Goal: Book appointment/travel/reservation

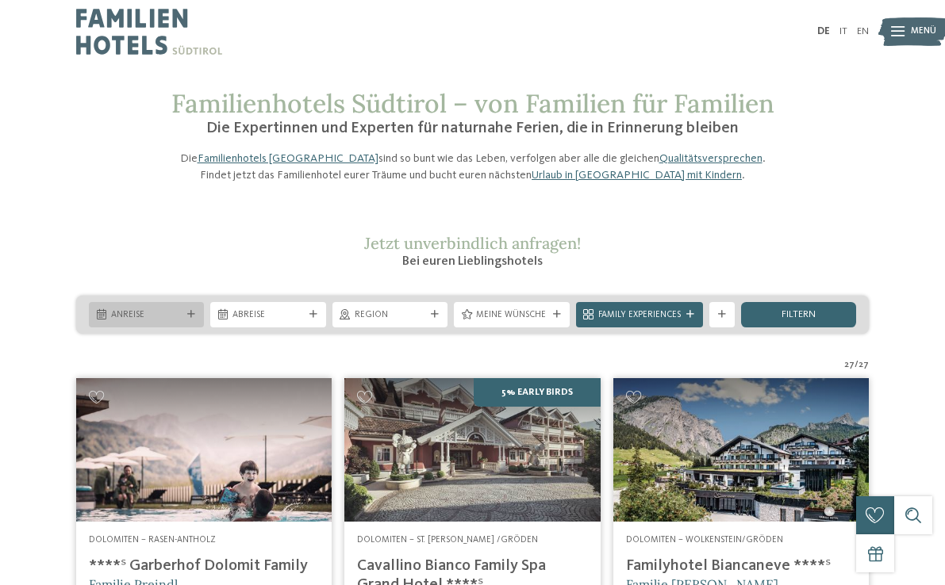
click at [128, 322] on span "Anreise" at bounding box center [146, 315] width 71 height 13
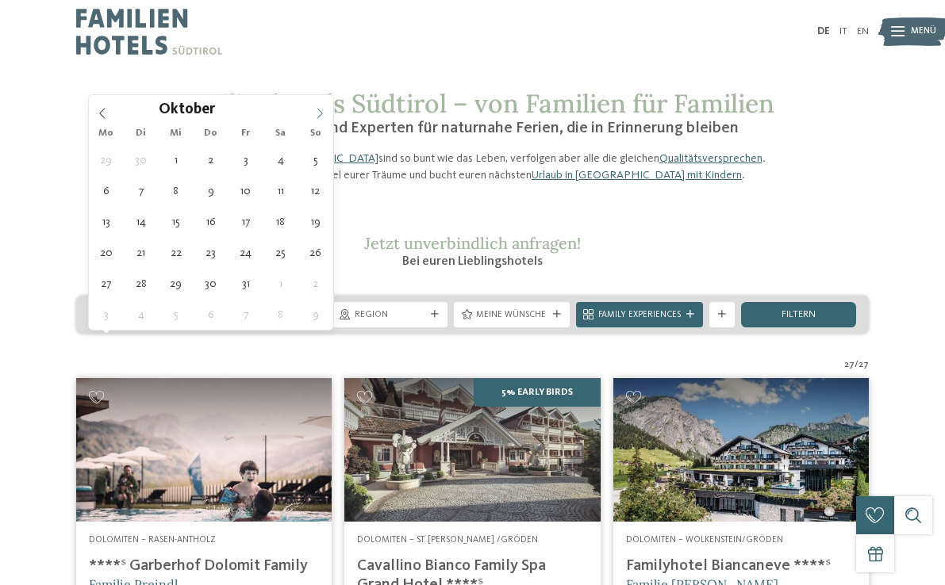
click at [318, 113] on icon at bounding box center [319, 113] width 11 height 11
click at [320, 114] on icon at bounding box center [319, 113] width 11 height 11
click at [316, 108] on icon at bounding box center [319, 113] width 11 height 11
type div "27.12.2025"
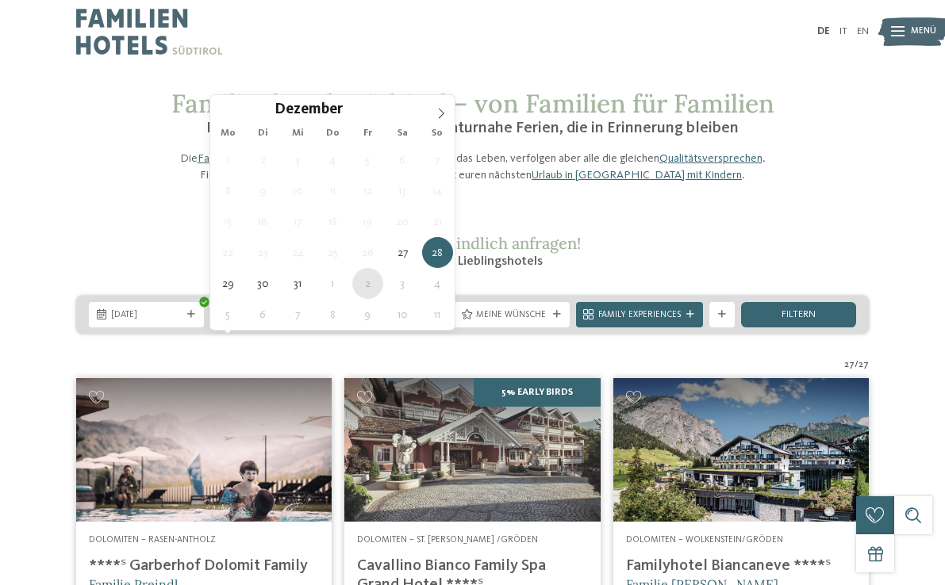
type div "02.01.2026"
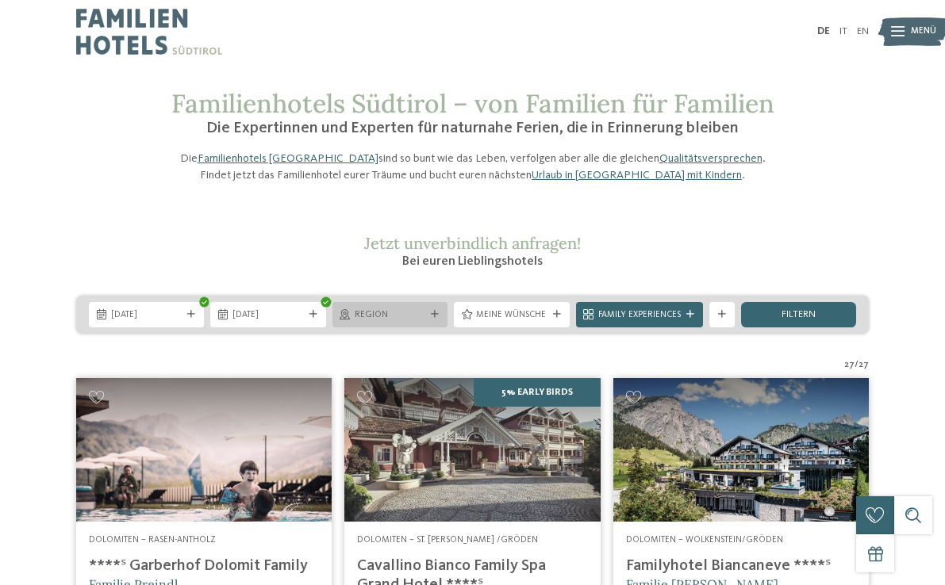
click at [439, 328] on div "Region" at bounding box center [389, 314] width 115 height 25
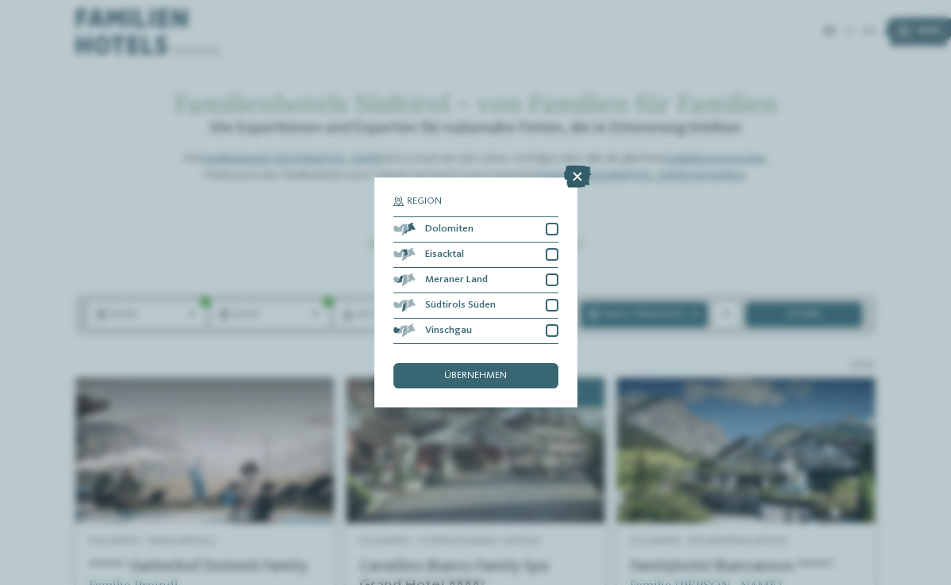
click at [581, 166] on icon at bounding box center [577, 177] width 27 height 22
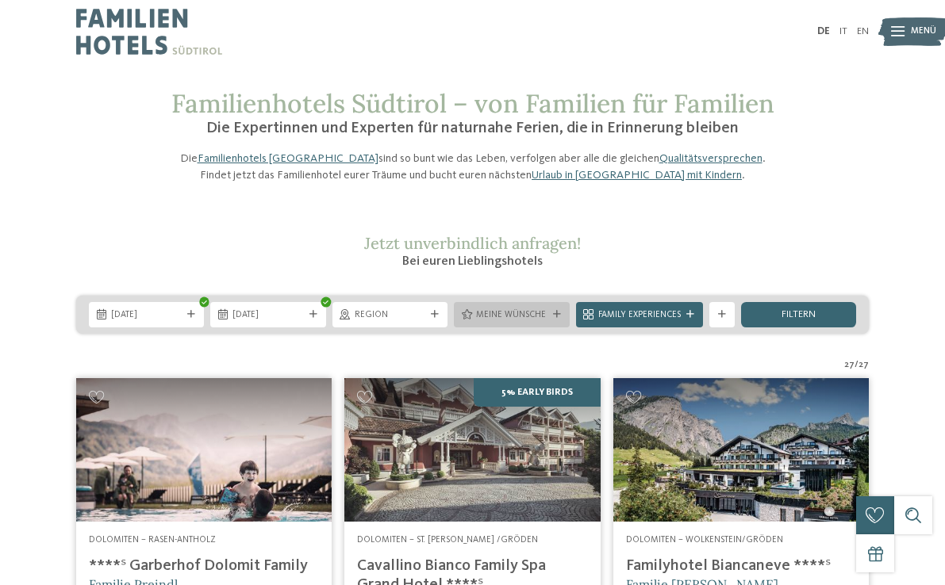
click at [549, 321] on div "Meine Wünsche" at bounding box center [511, 314] width 77 height 13
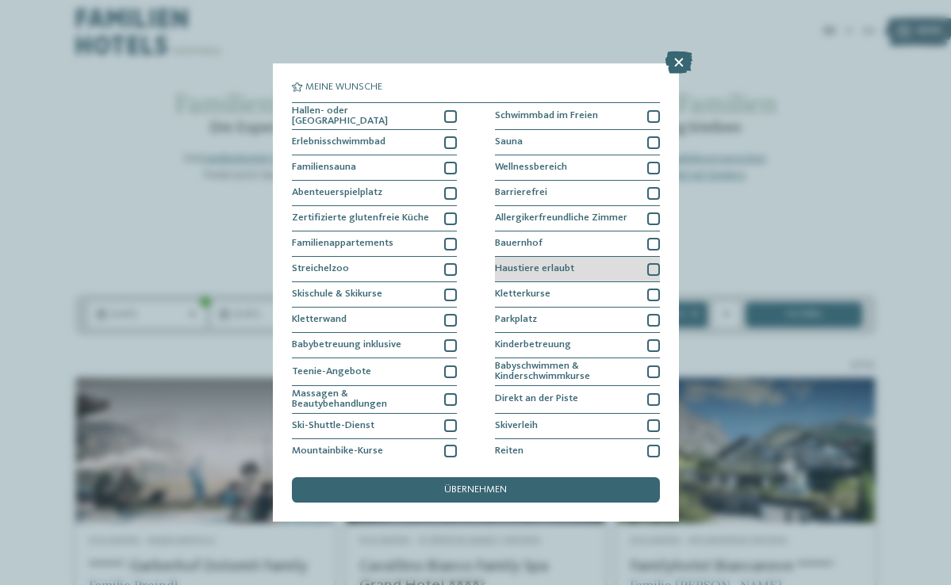
click at [650, 263] on div at bounding box center [653, 269] width 13 height 13
click at [479, 485] on span "übernehmen" at bounding box center [475, 490] width 63 height 10
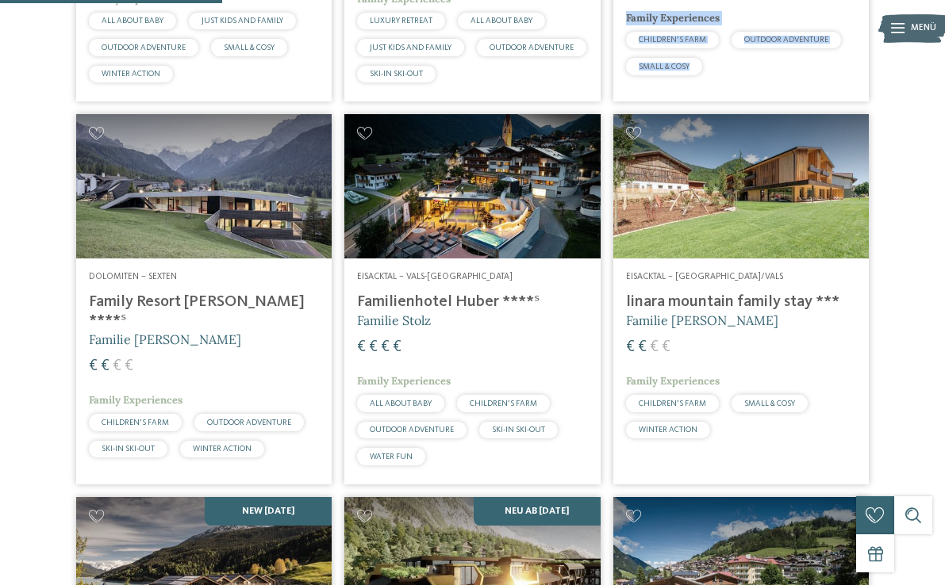
scroll to position [780, 0]
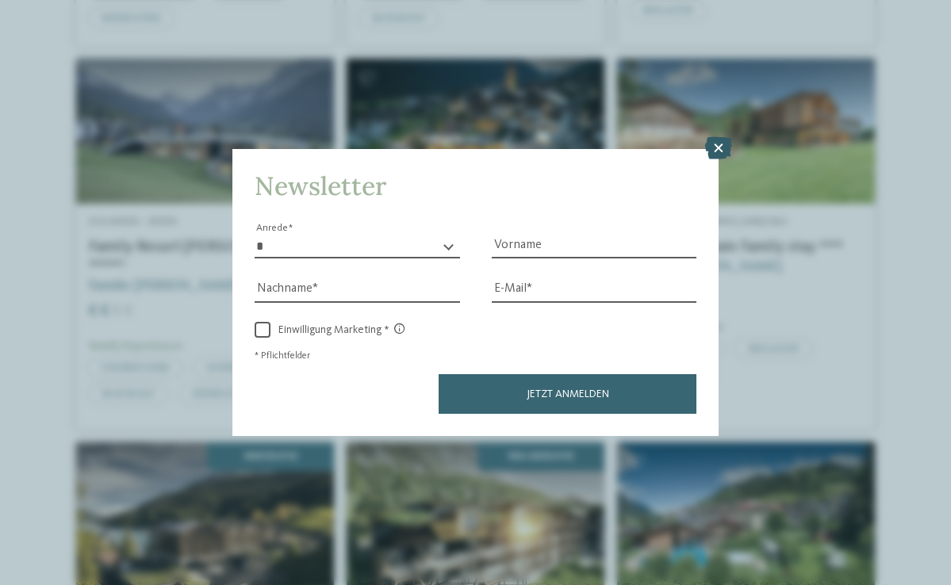
click at [726, 137] on icon at bounding box center [718, 148] width 27 height 22
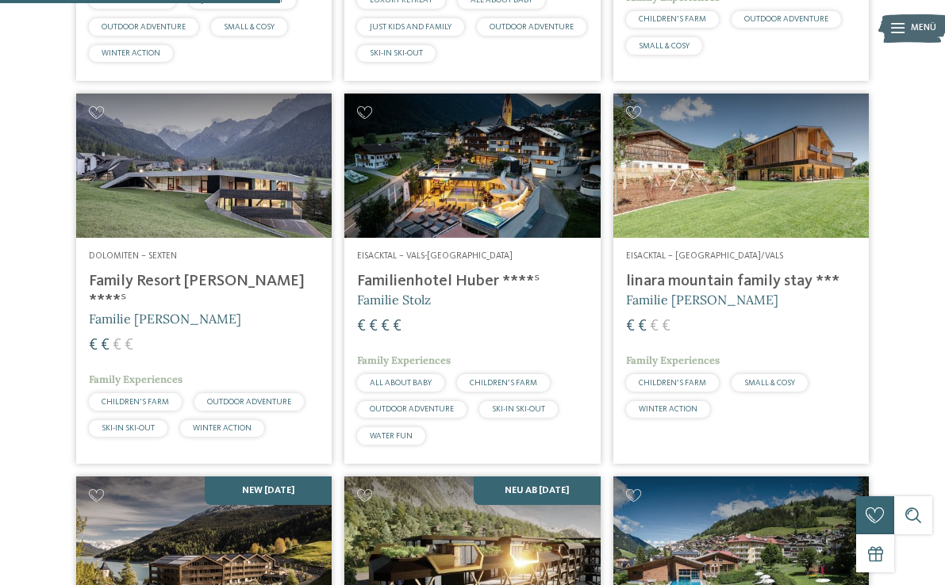
scroll to position [742, 0]
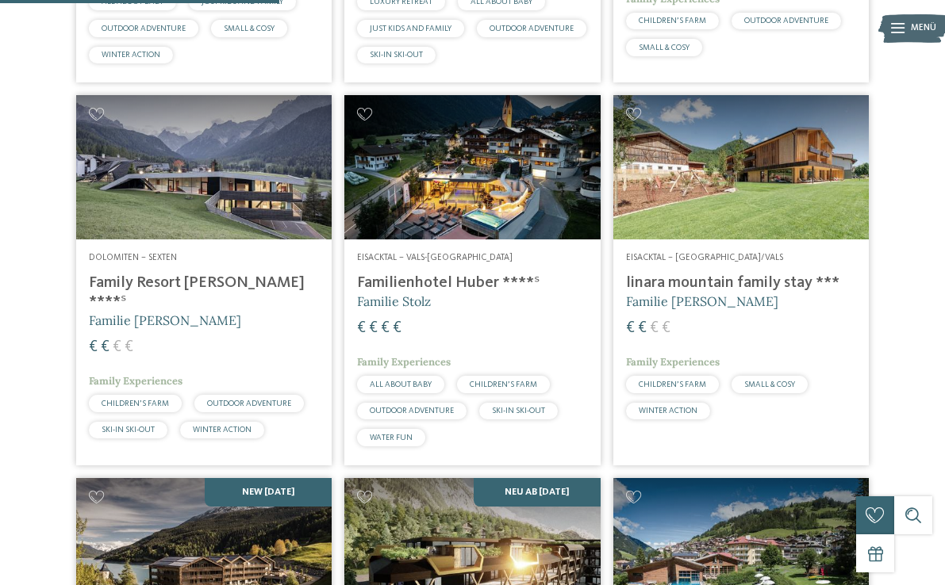
click at [200, 239] on img at bounding box center [203, 167] width 255 height 144
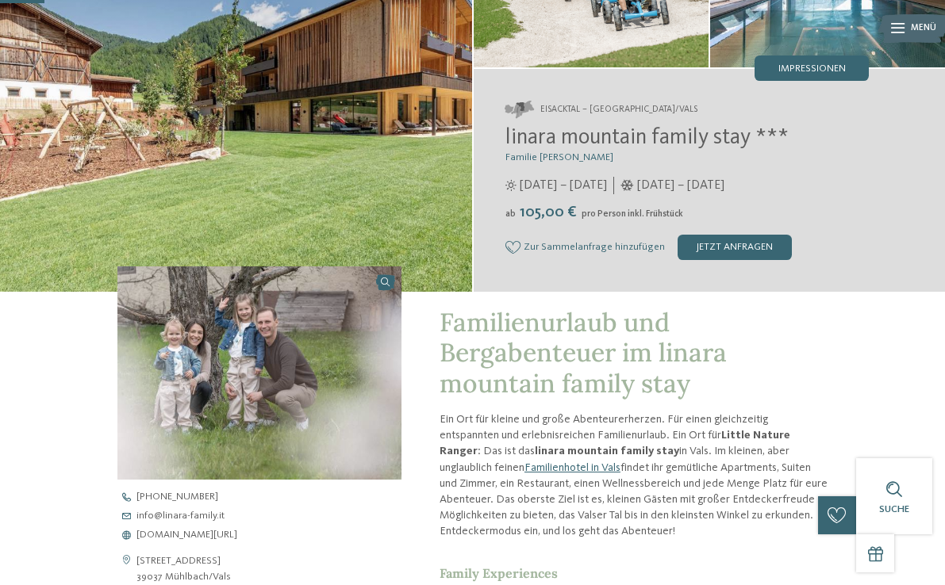
scroll to position [171, 0]
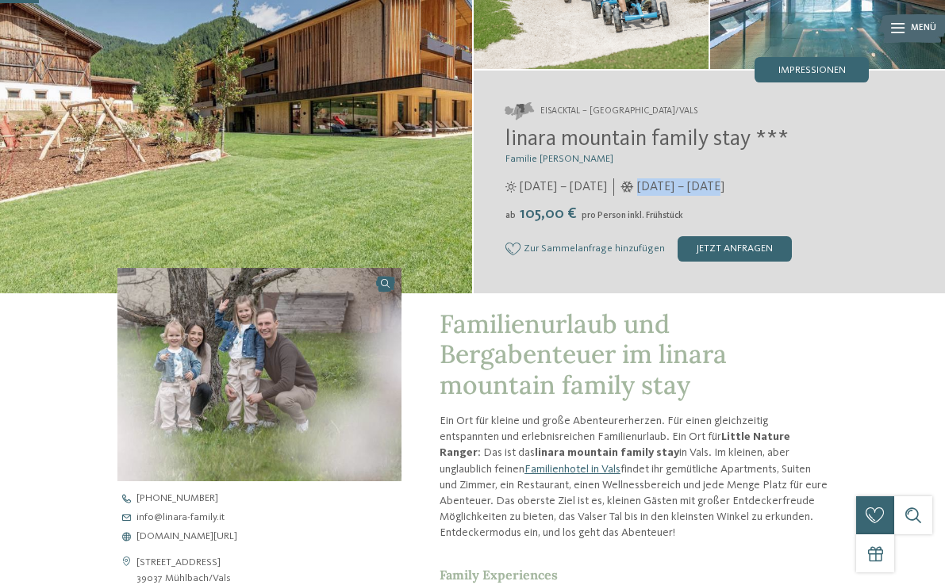
drag, startPoint x: 631, startPoint y: 182, endPoint x: 707, endPoint y: 185, distance: 75.4
click at [711, 191] on div "12.12.2025 – 11.04.2026" at bounding box center [668, 186] width 111 height 17
click at [527, 443] on p "Ein Ort für kleine und große Abenteurerherzen. Für einen gleichzeitig entspannt…" at bounding box center [633, 477] width 389 height 128
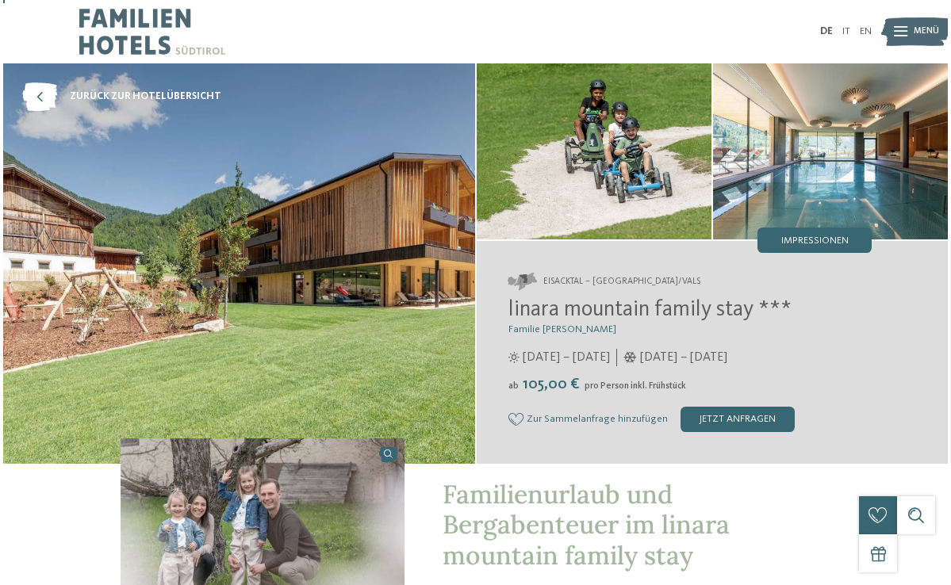
scroll to position [0, 0]
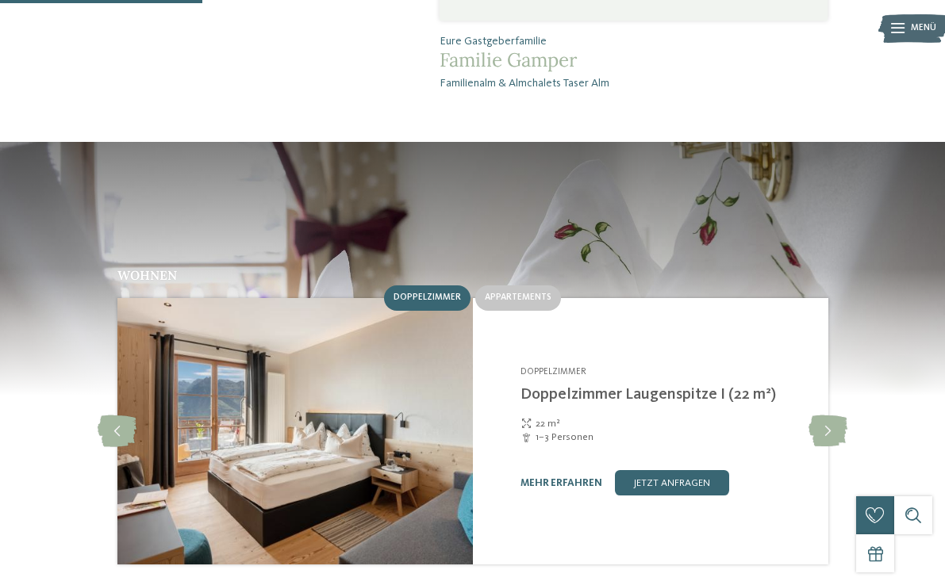
scroll to position [1077, 0]
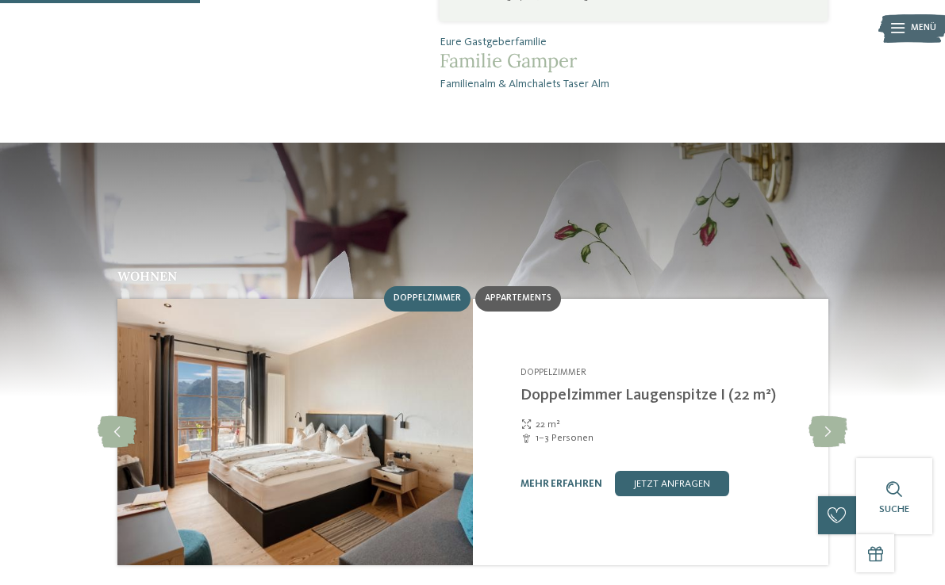
click at [508, 293] on span "Appartements" at bounding box center [518, 298] width 67 height 10
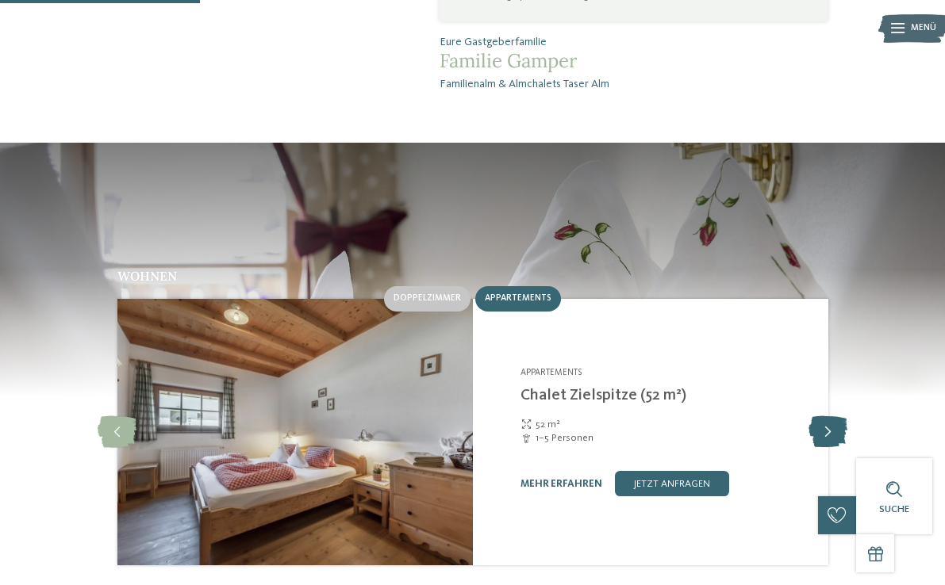
click at [830, 416] on icon at bounding box center [827, 432] width 39 height 32
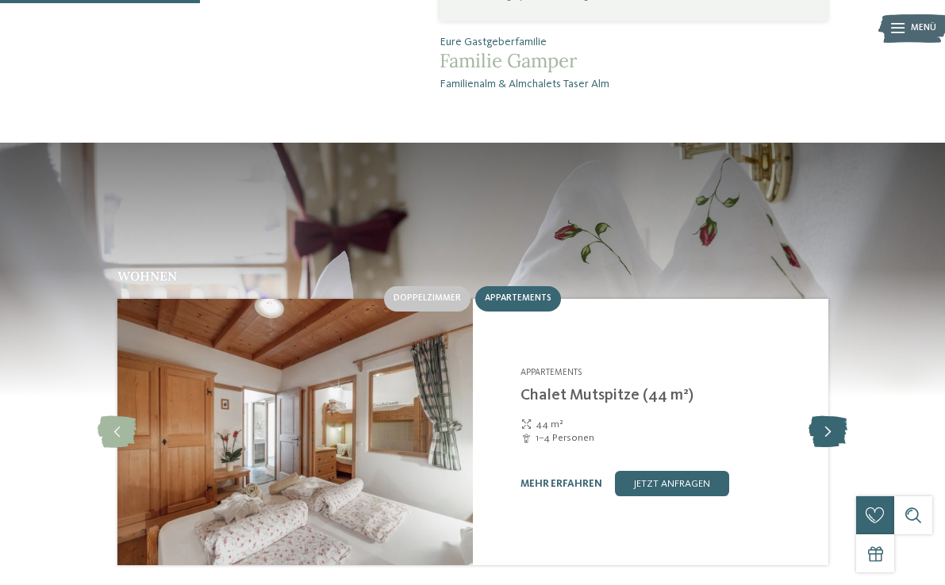
click at [830, 416] on icon at bounding box center [827, 432] width 39 height 32
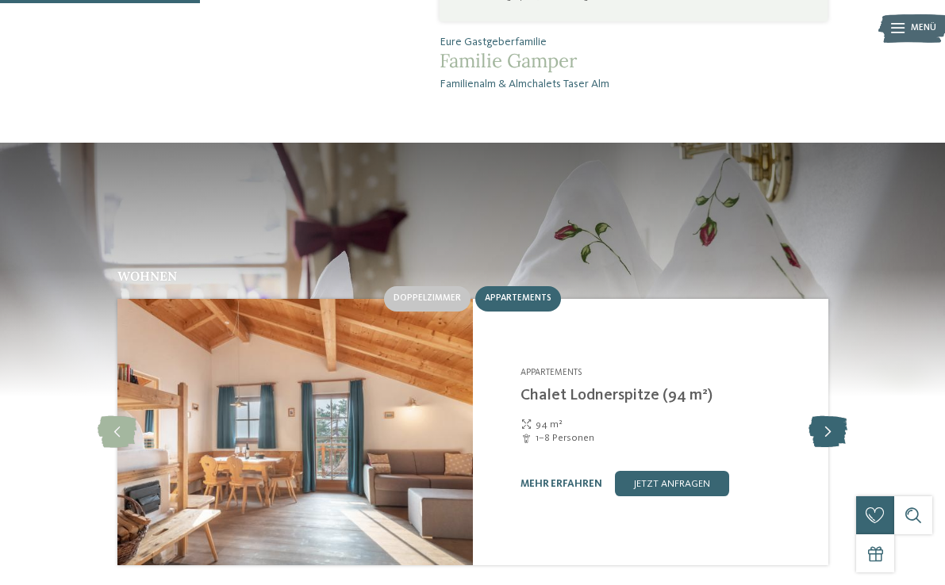
click at [830, 416] on icon at bounding box center [827, 432] width 39 height 32
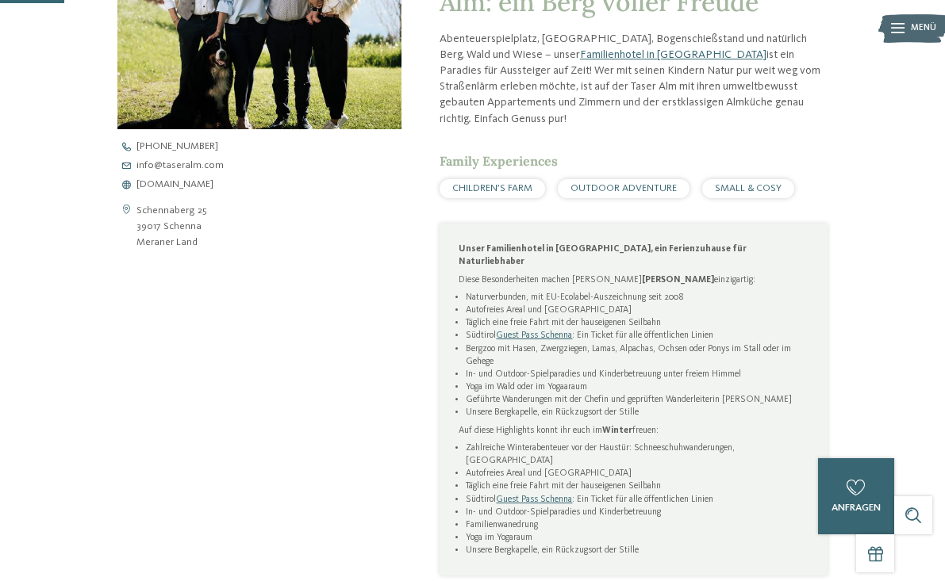
scroll to position [599, 0]
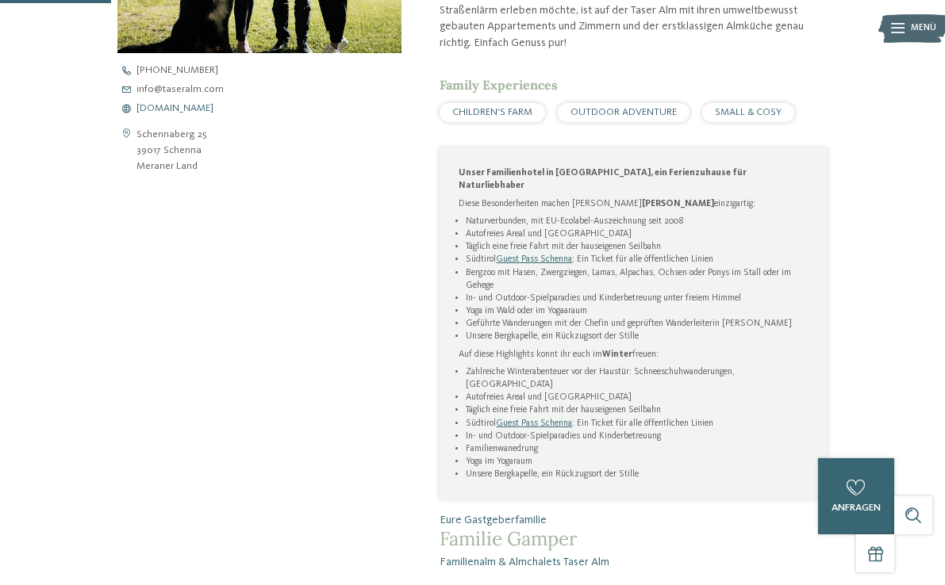
click at [207, 104] on span "www.taseralm.com" at bounding box center [174, 109] width 77 height 10
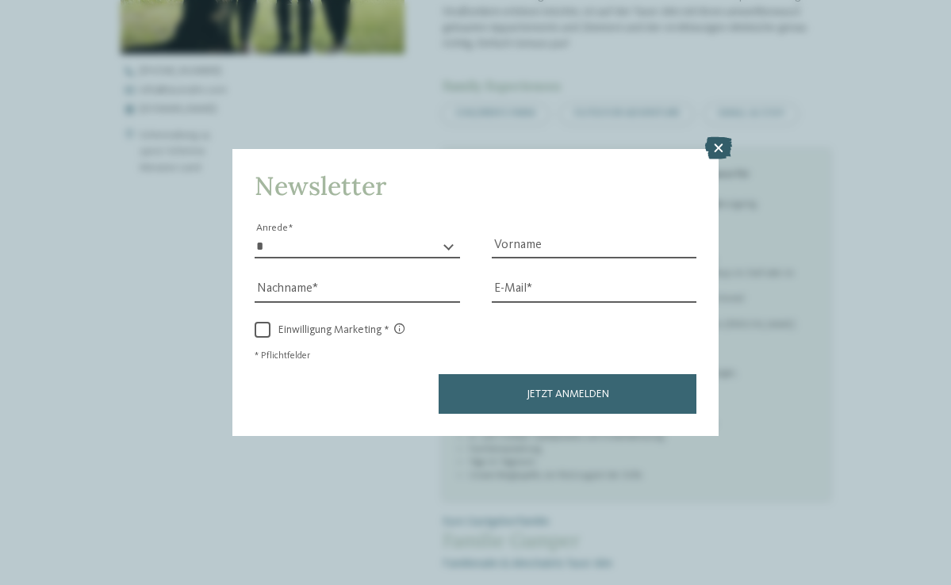
click at [721, 137] on icon at bounding box center [718, 148] width 27 height 22
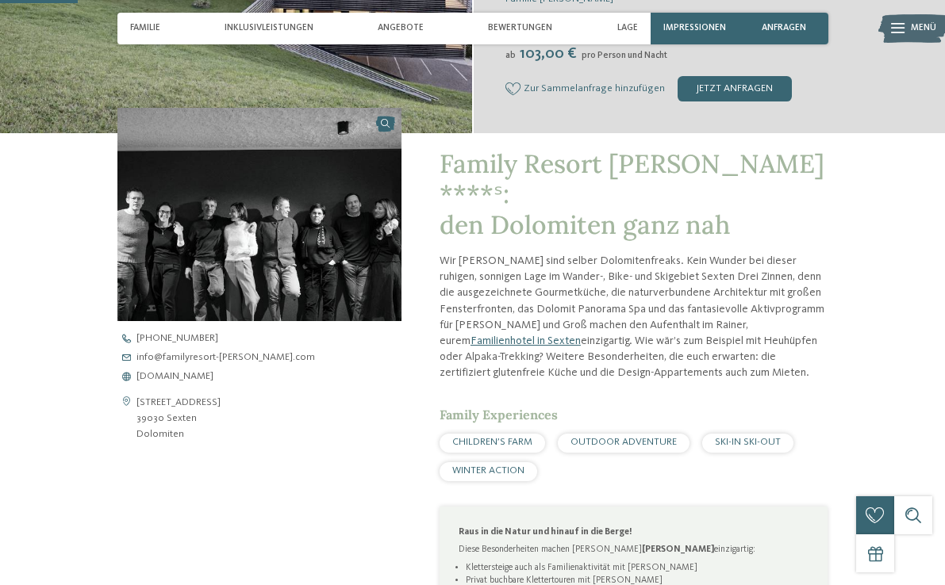
scroll to position [325, 0]
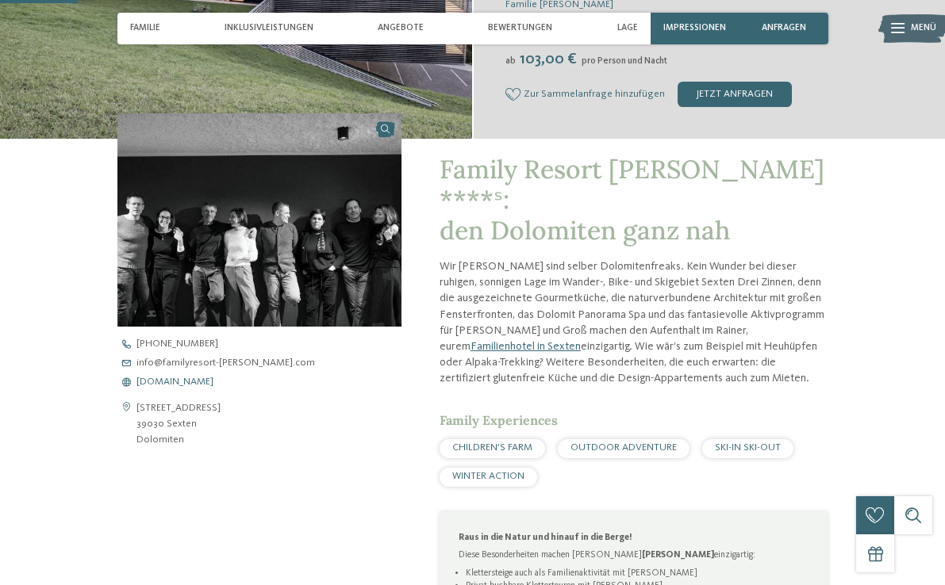
click at [213, 383] on span "www.familyresort-rainer.com" at bounding box center [174, 383] width 77 height 10
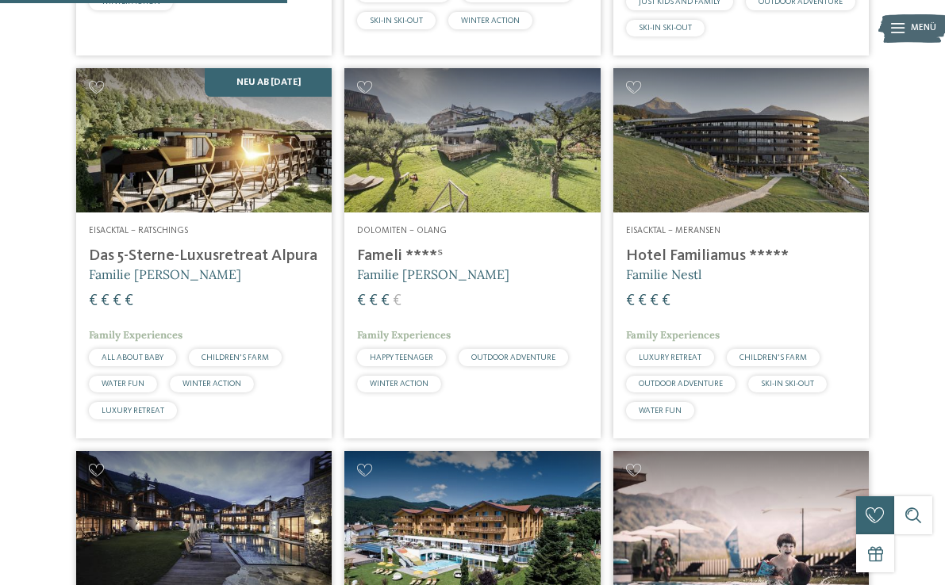
scroll to position [778, 0]
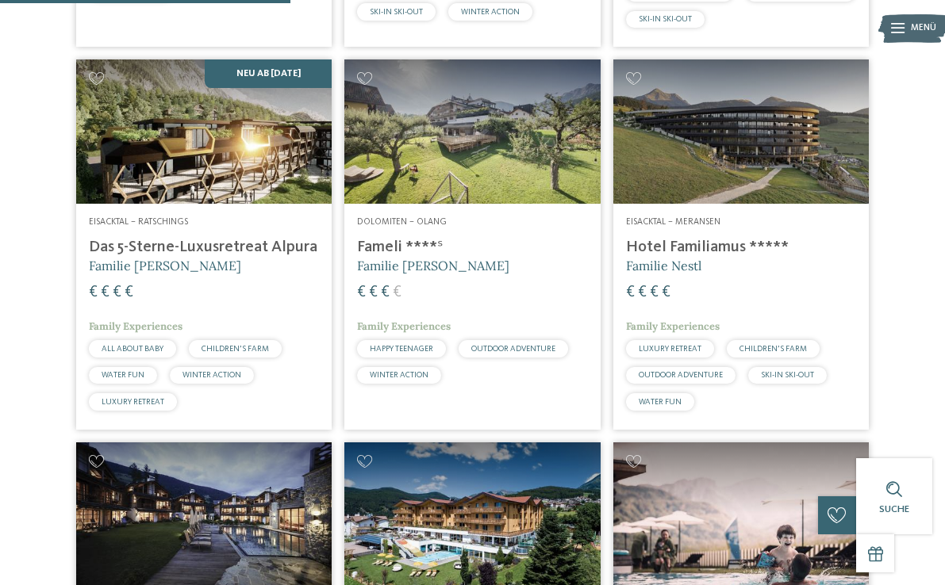
click at [178, 133] on img at bounding box center [203, 131] width 255 height 144
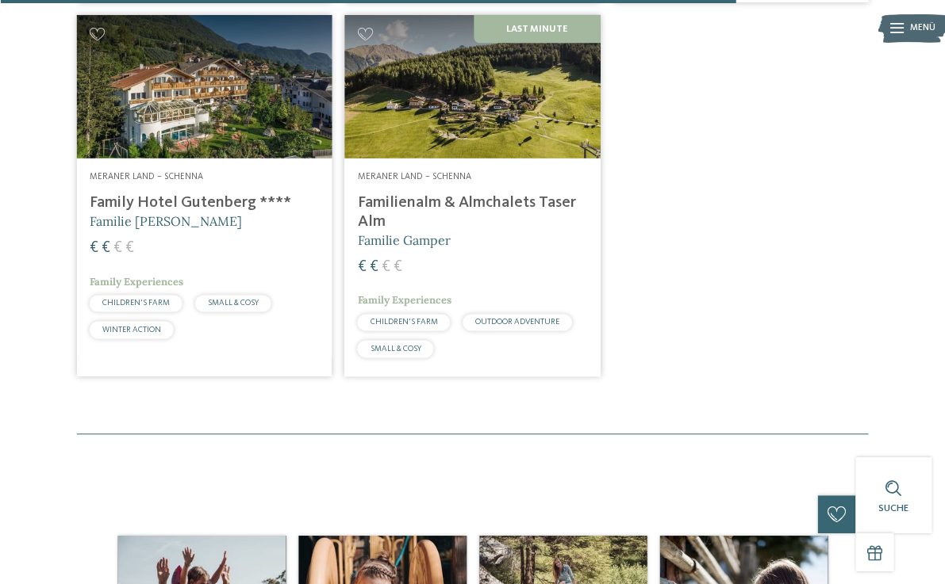
scroll to position [1981, 0]
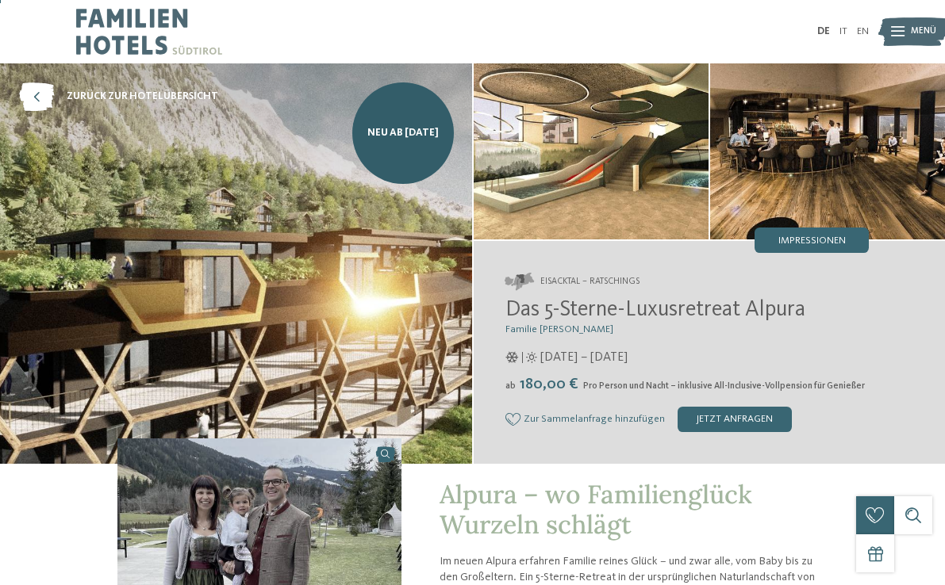
scroll to position [616, 0]
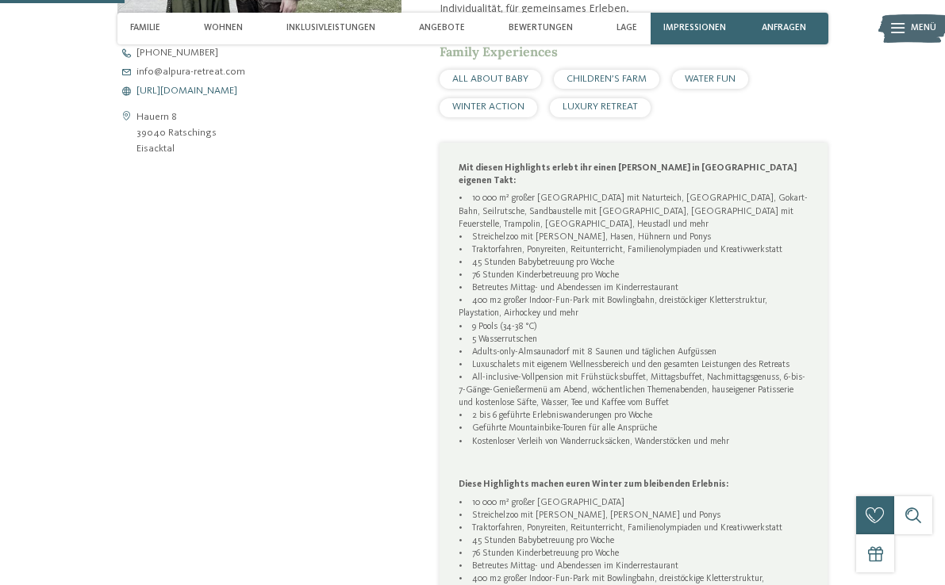
click at [201, 90] on span "https://www.alpura-retreat.com/" at bounding box center [186, 91] width 101 height 10
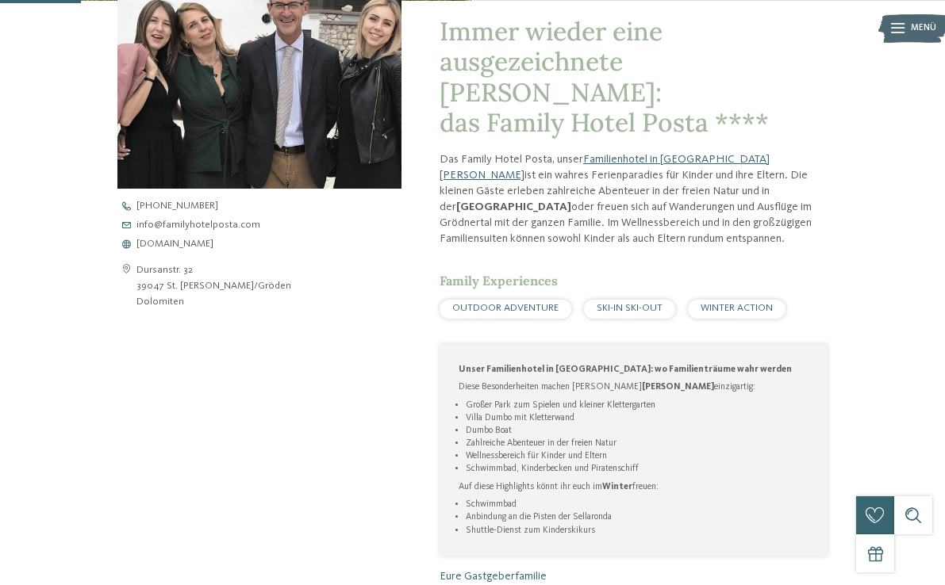
scroll to position [486, 0]
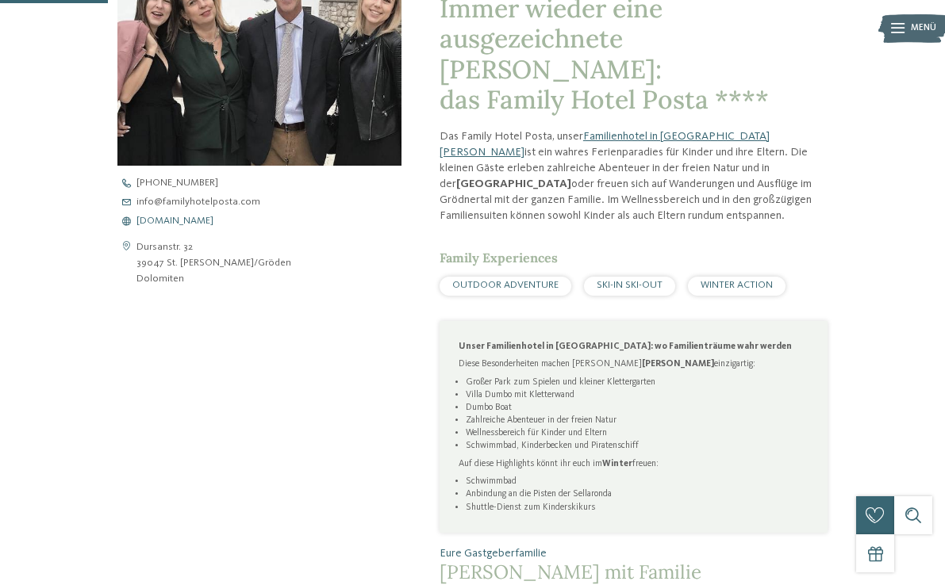
click at [213, 218] on span "[DOMAIN_NAME]" at bounding box center [174, 222] width 77 height 10
